Goal: Information Seeking & Learning: Learn about a topic

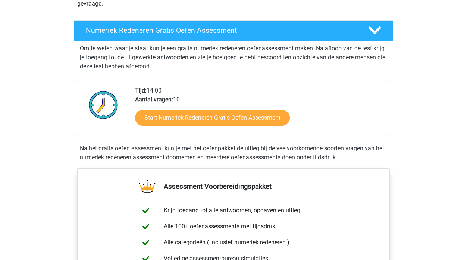
scroll to position [133, 0]
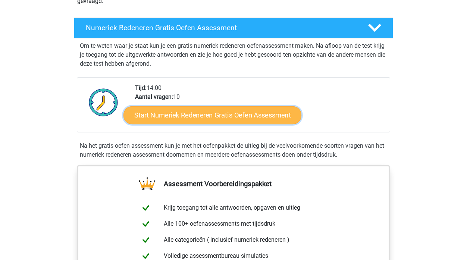
click at [184, 118] on link "Start Numeriek Redeneren Gratis Oefen Assessment" at bounding box center [213, 115] width 178 height 18
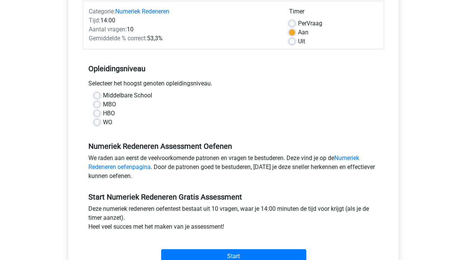
scroll to position [99, 0]
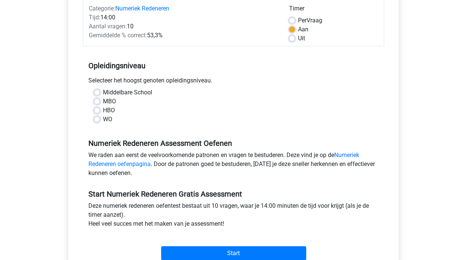
click at [103, 122] on label "WO" at bounding box center [107, 119] width 9 height 9
click at [98, 122] on input "WO" at bounding box center [97, 118] width 6 height 7
radio input "true"
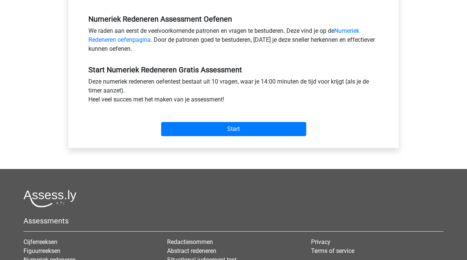
scroll to position [235, 0]
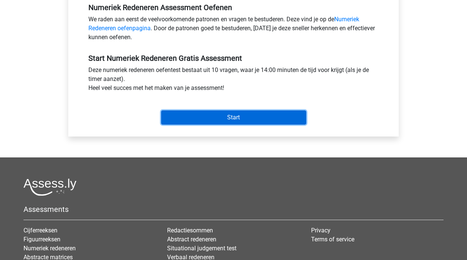
click at [211, 117] on input "Start" at bounding box center [233, 117] width 145 height 14
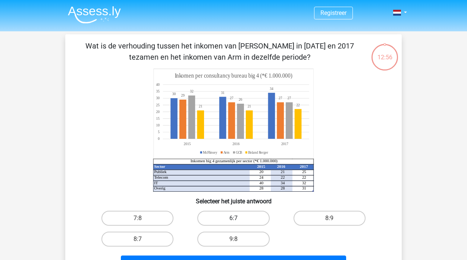
click at [233, 222] on label "6:7" at bounding box center [233, 218] width 72 height 15
click at [234, 222] on input "6:7" at bounding box center [236, 220] width 5 height 5
radio input "true"
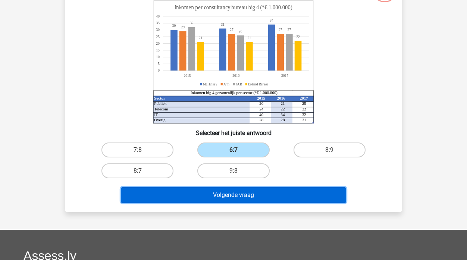
click at [244, 199] on button "Volgende vraag" at bounding box center [234, 195] width 226 height 16
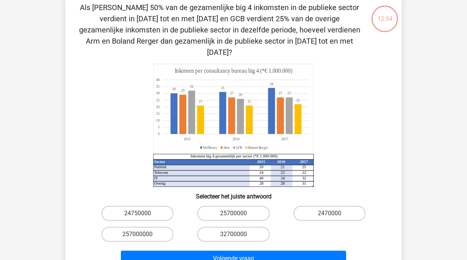
scroll to position [34, 0]
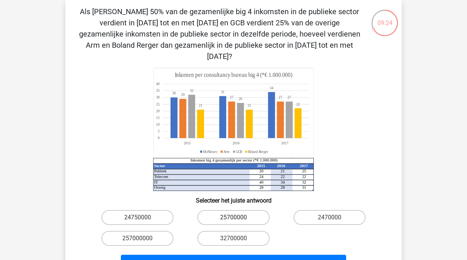
click at [233, 210] on label "25700000" at bounding box center [233, 217] width 72 height 15
click at [234, 218] on input "25700000" at bounding box center [236, 220] width 5 height 5
radio input "true"
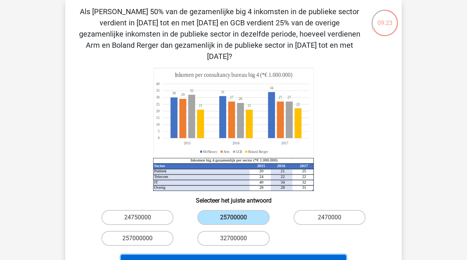
click at [249, 255] on button "Volgende vraag" at bounding box center [234, 263] width 226 height 16
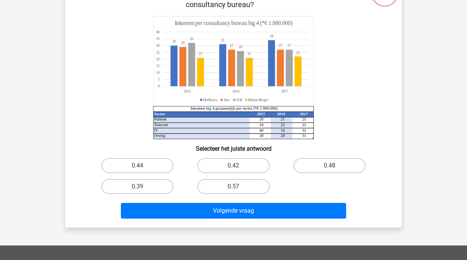
scroll to position [65, 0]
